Goal: Task Accomplishment & Management: Manage account settings

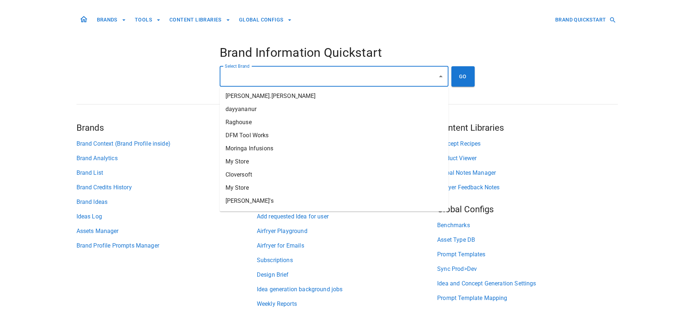
click at [241, 82] on input "Select Brand" at bounding box center [328, 77] width 211 height 14
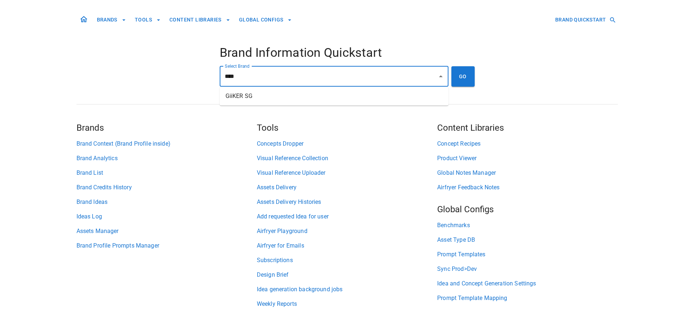
click at [251, 97] on li "GiiKER SG" at bounding box center [334, 96] width 229 height 13
type input "*********"
click at [461, 83] on button "GO" at bounding box center [462, 76] width 23 height 20
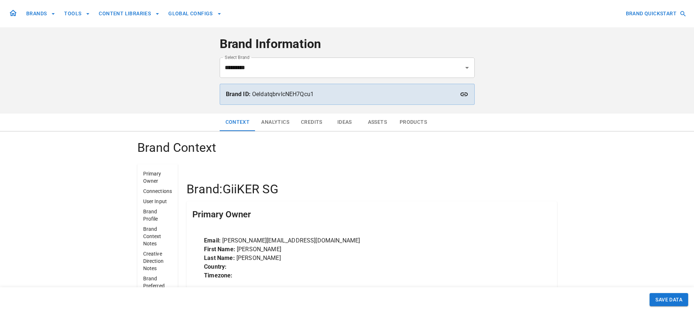
click at [11, 12] on icon at bounding box center [12, 13] width 7 height 6
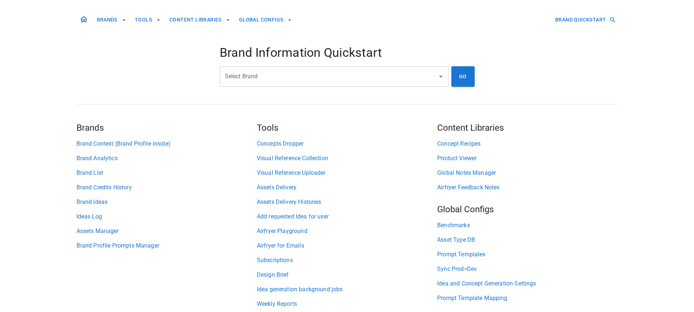
click at [14, 13] on body "BRANDS TOOLS CONTENT LIBRARIES GLOBAL CONFIGS BRAND QUICKSTART Brand Informatio…" at bounding box center [347, 160] width 694 height 321
click at [270, 258] on link "Subscriptions" at bounding box center [347, 260] width 180 height 9
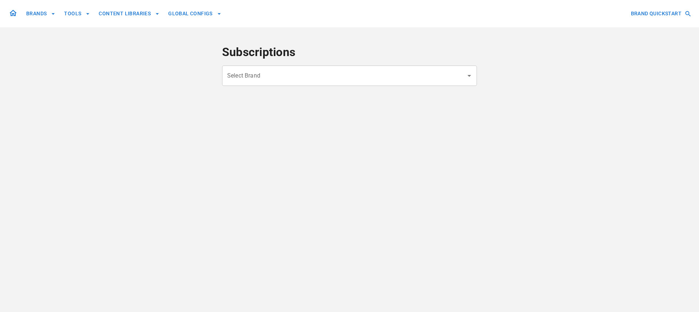
click at [302, 75] on input "Select Brand" at bounding box center [343, 76] width 237 height 14
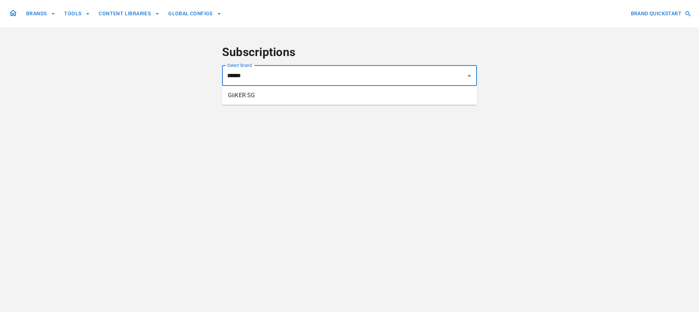
click at [280, 101] on li "GiiKER SG" at bounding box center [349, 95] width 255 height 13
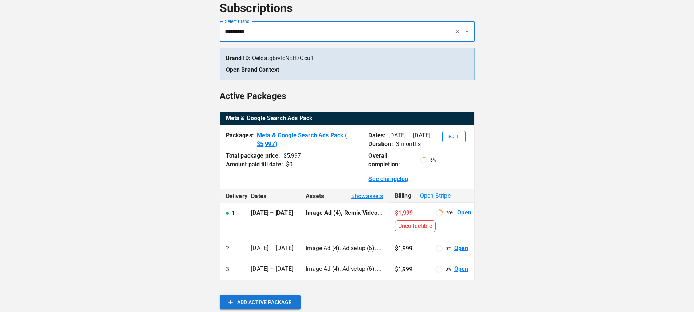
scroll to position [44, 0]
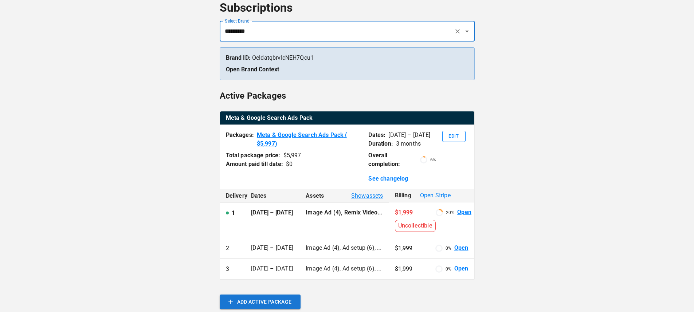
type input "*********"
click at [346, 218] on td "Image Ad (4), Remix Video (2), UGC (4), Ad setup (6), Ad campaign optimisation …" at bounding box center [344, 220] width 89 height 35
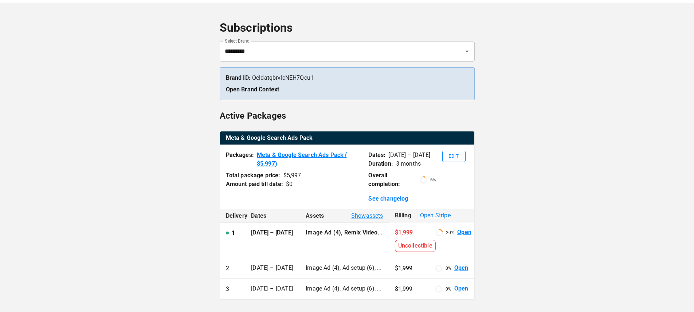
scroll to position [0, 0]
